Goal: Navigation & Orientation: Find specific page/section

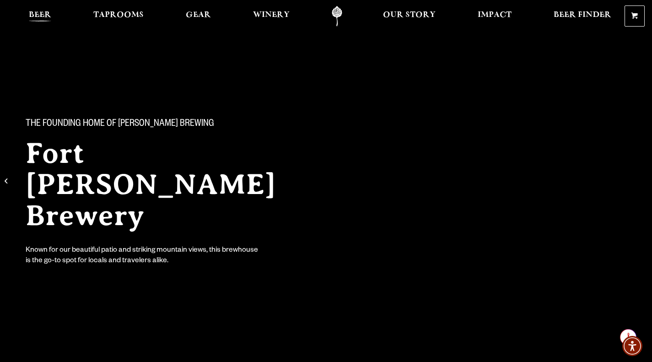
click at [40, 15] on span "Beer" at bounding box center [40, 14] width 22 height 7
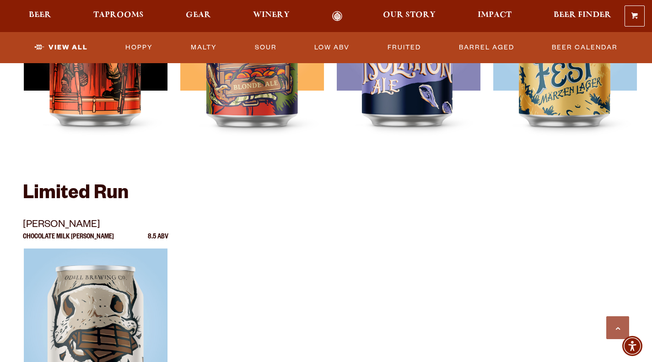
scroll to position [1432, 0]
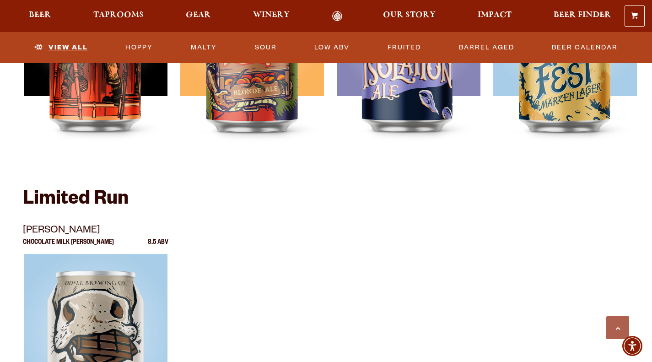
click at [60, 46] on link "View All" at bounding box center [61, 47] width 61 height 21
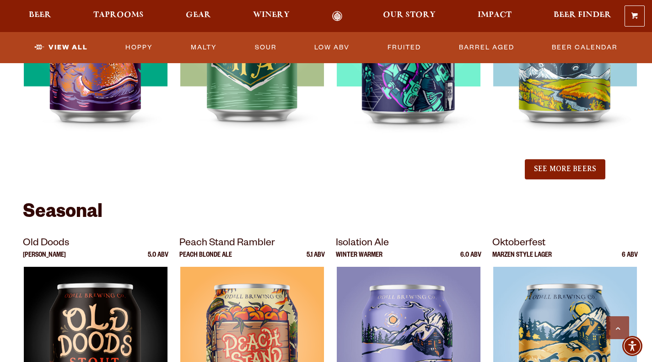
scroll to position [1109, 0]
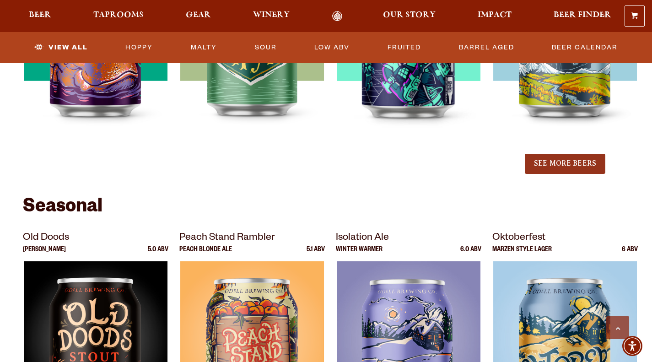
click at [548, 160] on button "See More Beers" at bounding box center [565, 164] width 81 height 20
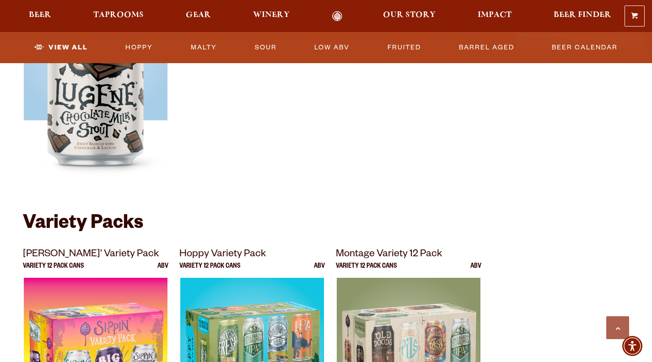
scroll to position [1965, 0]
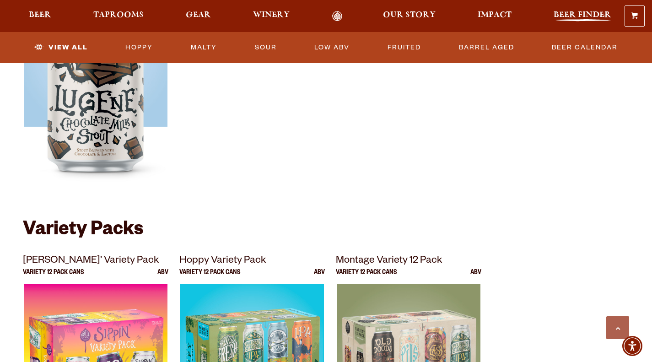
click at [564, 14] on span "Beer Finder" at bounding box center [583, 14] width 58 height 7
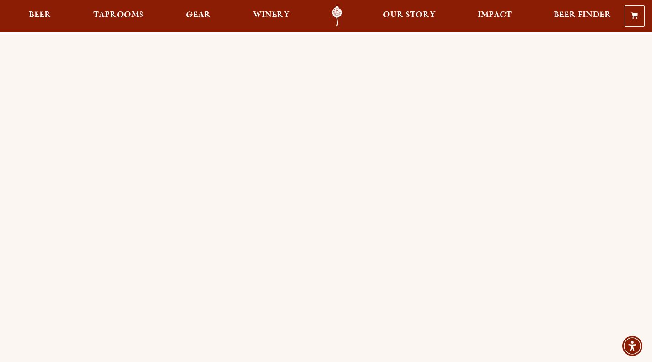
click at [72, 11] on ul "Beer Taprooms Gear Winery Our Story Impact Beer Finder Menu Menu" at bounding box center [320, 16] width 595 height 21
